Goal: Find specific page/section: Find specific page/section

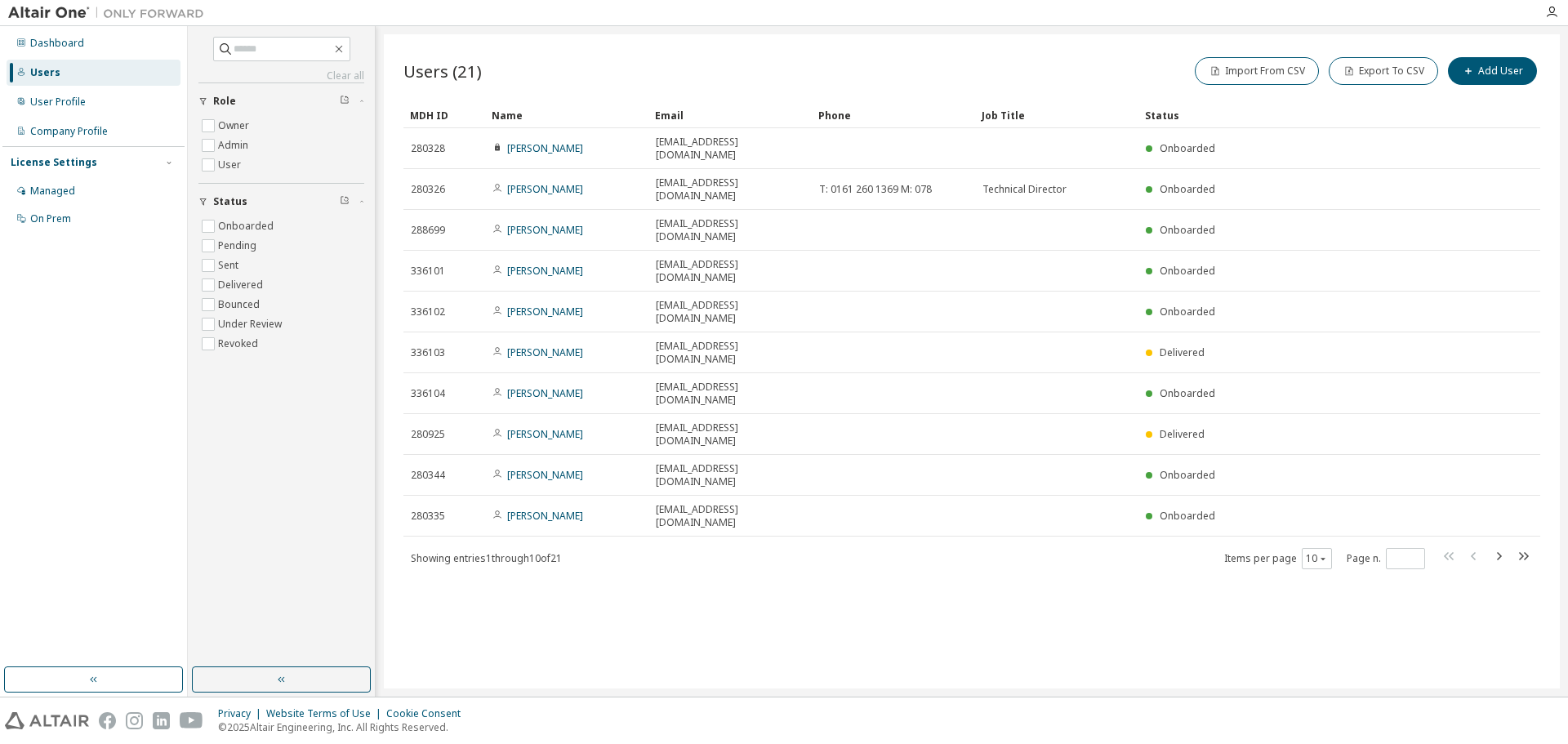
click at [519, 113] on div "Name" at bounding box center [567, 114] width 150 height 26
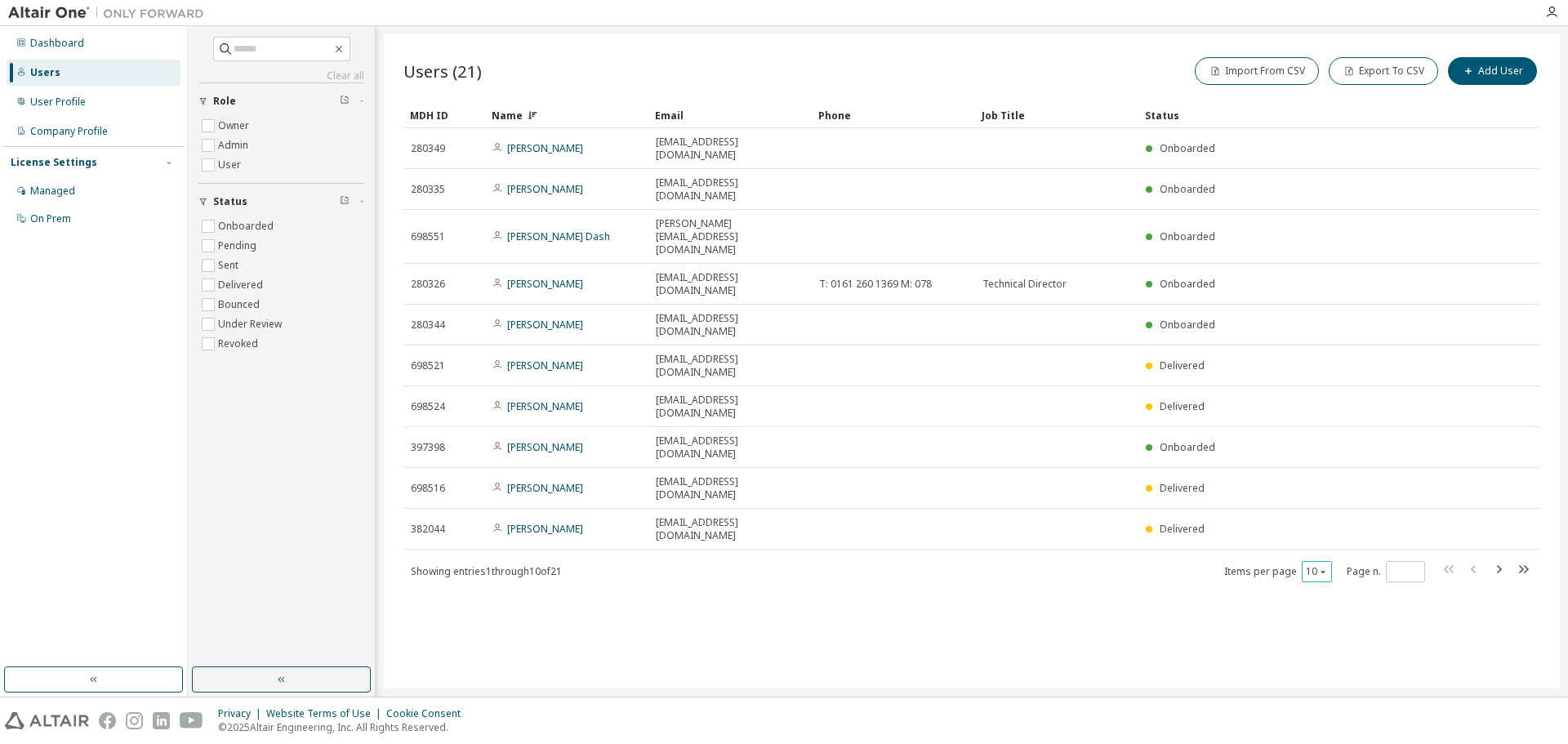
click at [1321, 566] on icon "button" at bounding box center [1323, 571] width 10 height 10
click at [507, 120] on div "Name" at bounding box center [567, 114] width 150 height 26
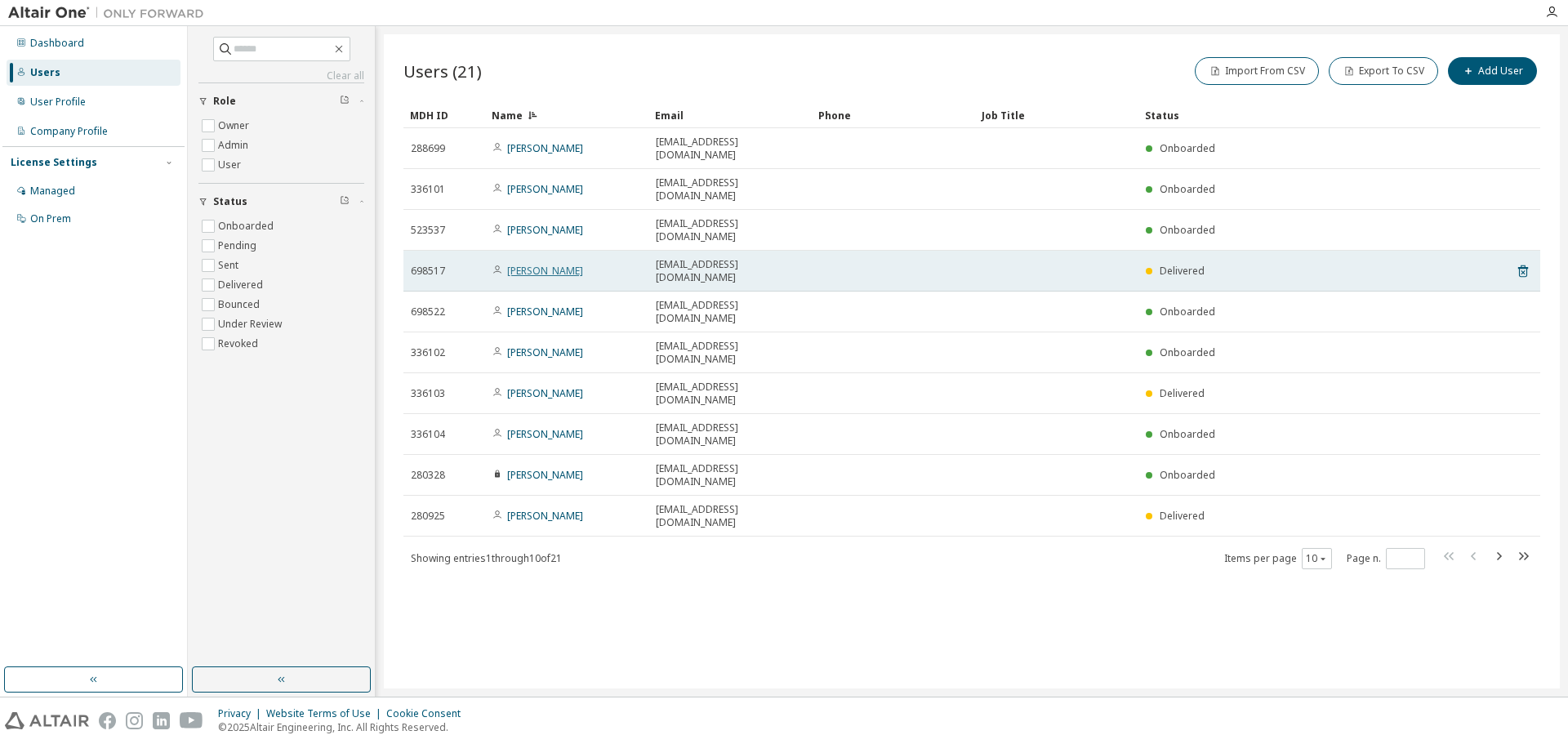
click at [552, 264] on link "[PERSON_NAME]" at bounding box center [546, 270] width 76 height 14
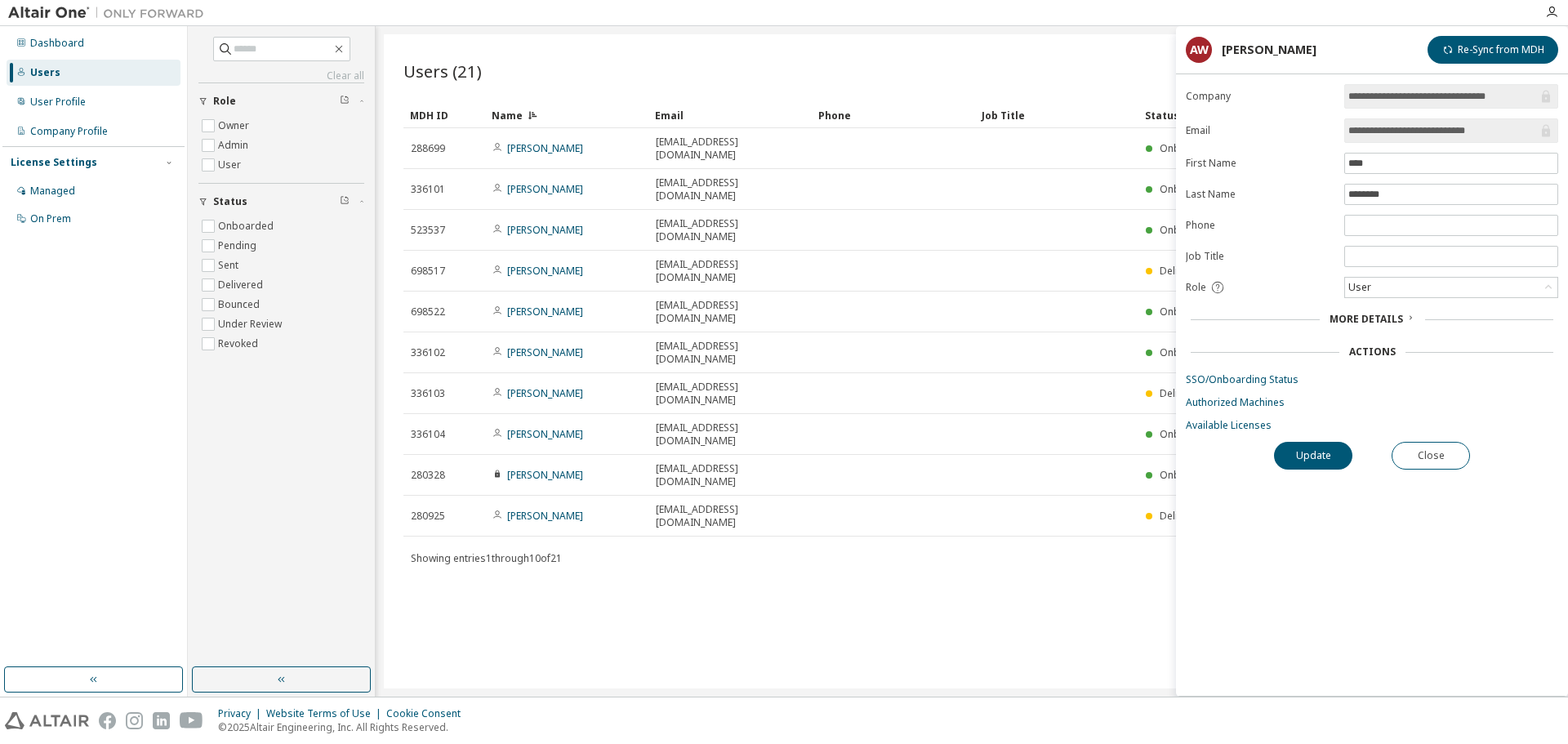
click at [1391, 316] on span "More Details" at bounding box center [1366, 319] width 73 height 14
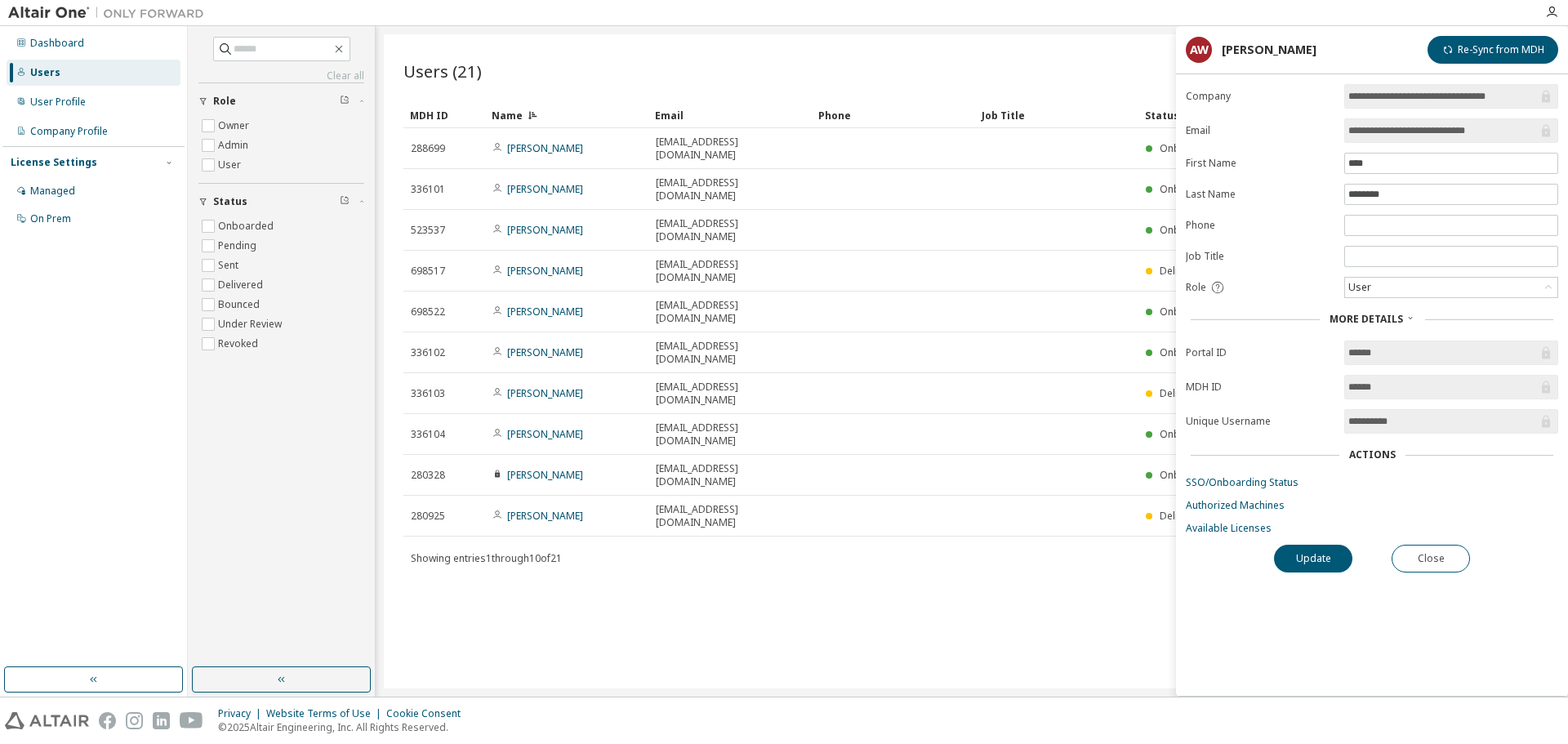
click at [1391, 316] on span "More Details" at bounding box center [1366, 319] width 73 height 14
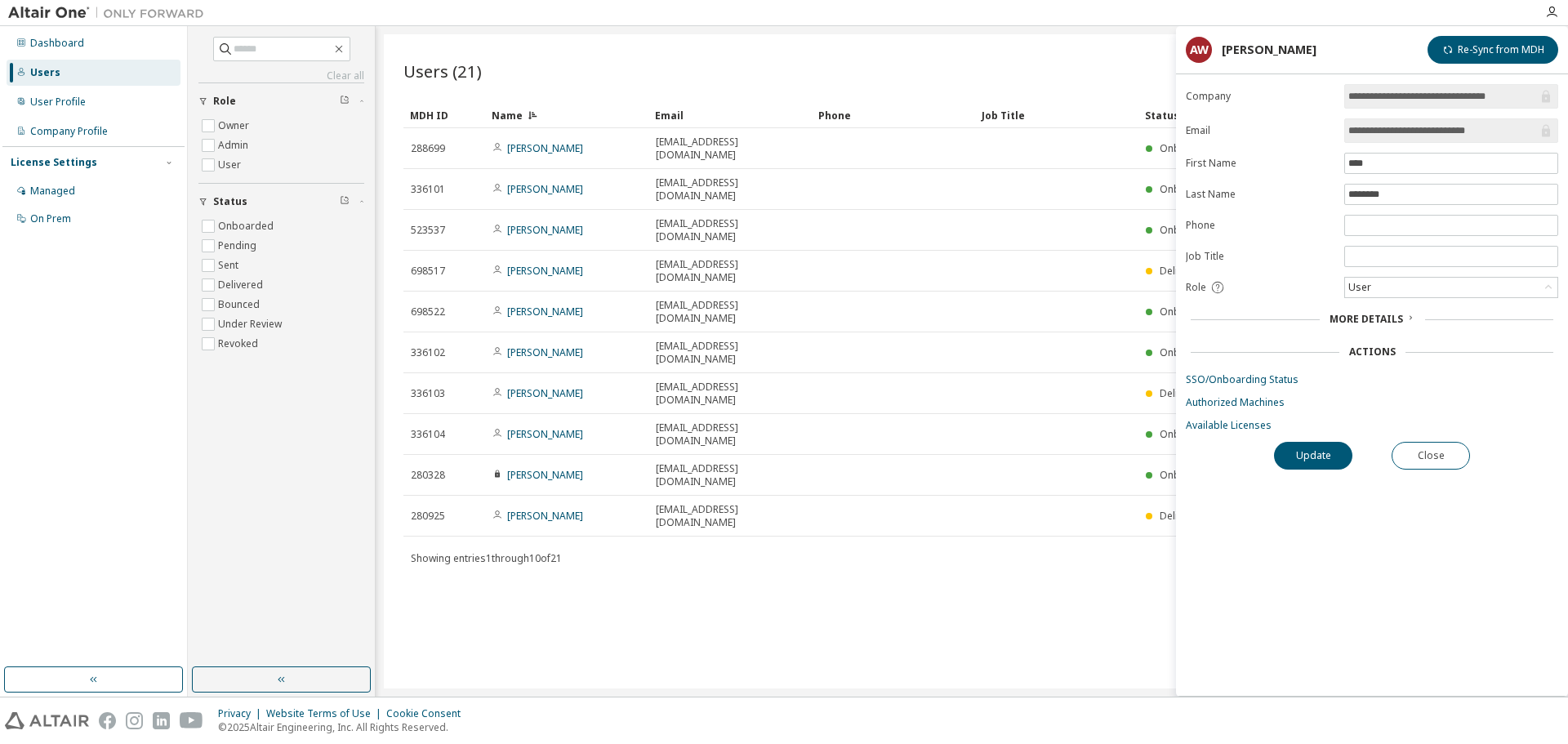
click at [1357, 311] on div "More Details" at bounding box center [1372, 319] width 372 height 23
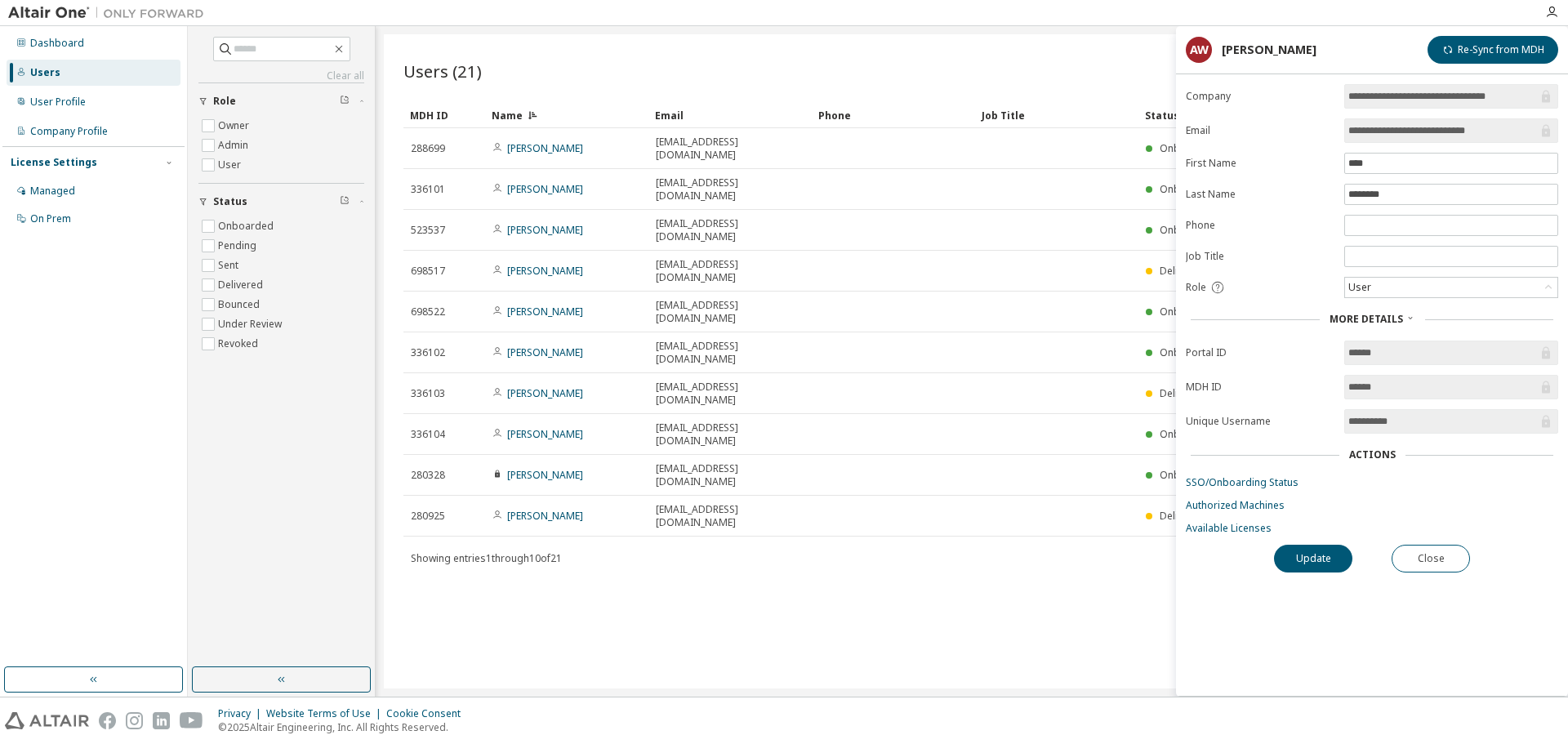
click at [1357, 316] on span "More Details" at bounding box center [1366, 319] width 73 height 14
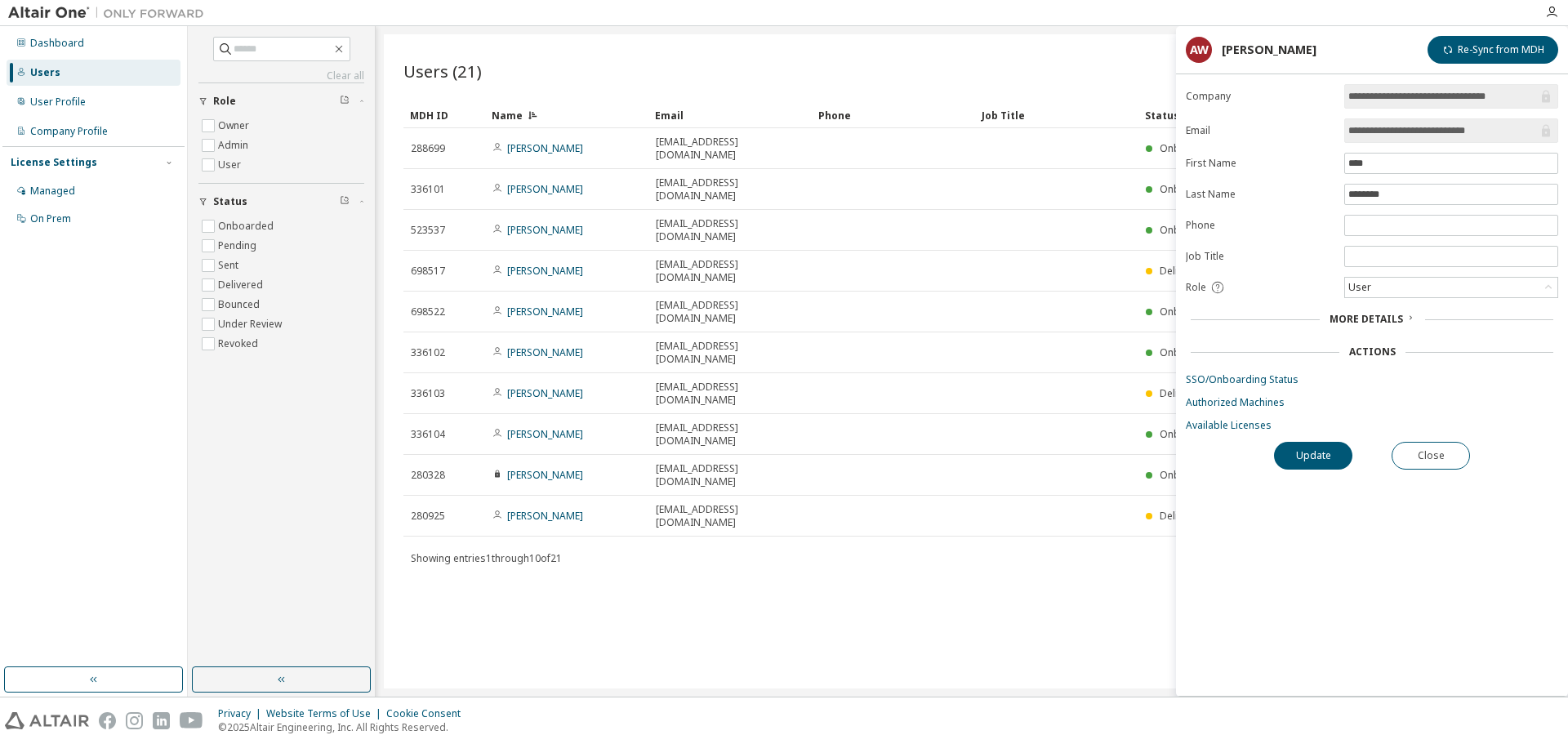
click at [1120, 54] on div "Import From CSV Export To CSV Add User" at bounding box center [1256, 71] width 568 height 34
click at [1432, 460] on button "Close" at bounding box center [1431, 455] width 78 height 28
